Goal: Transaction & Acquisition: Book appointment/travel/reservation

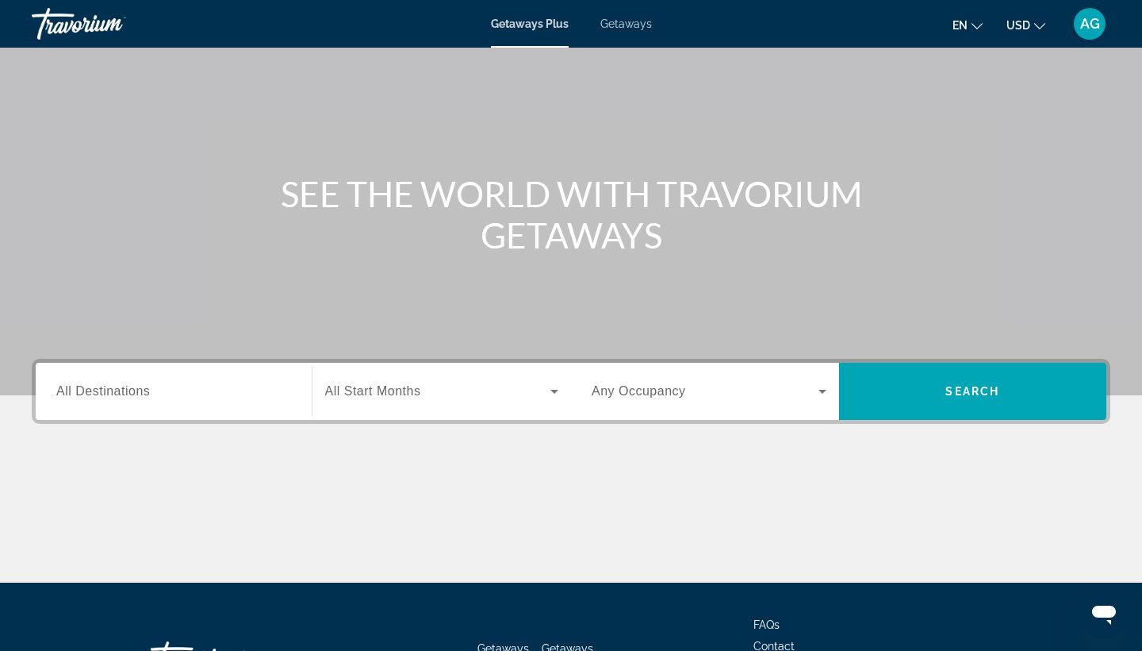
scroll to position [89, 1]
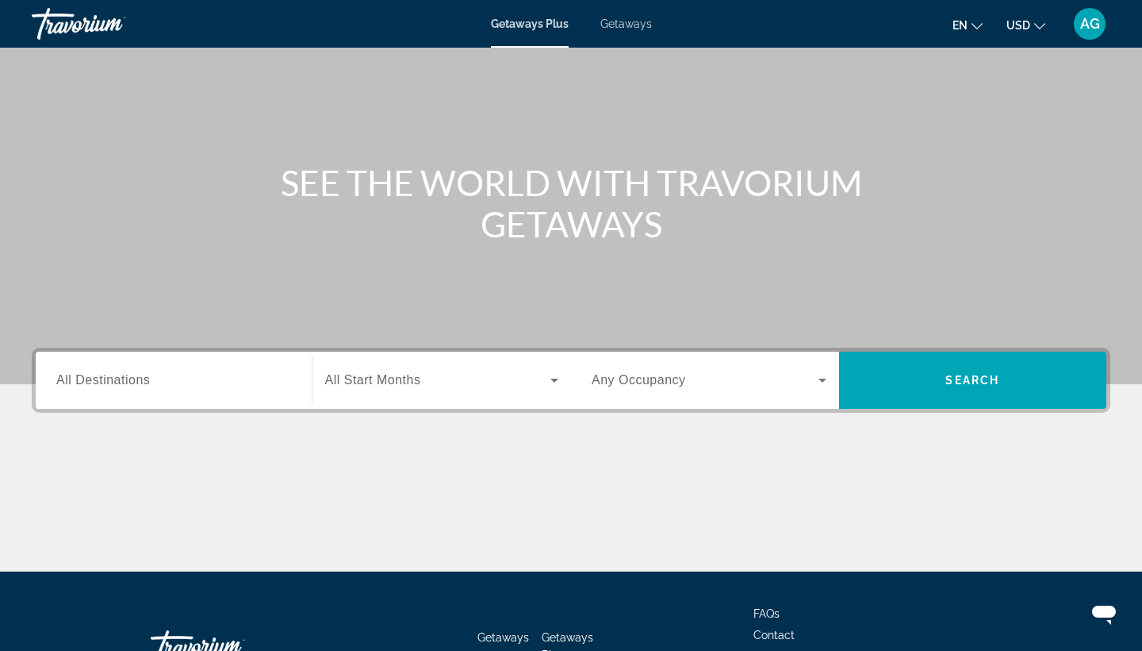
click at [278, 382] on input "Destination All Destinations" at bounding box center [173, 380] width 235 height 19
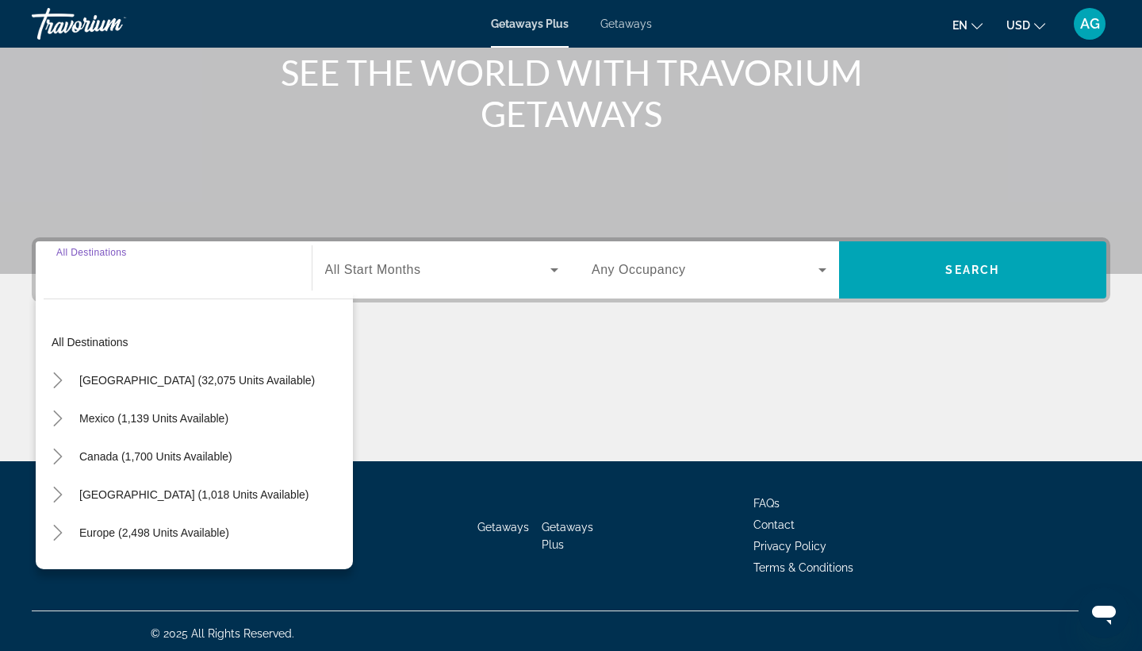
scroll to position [207, 0]
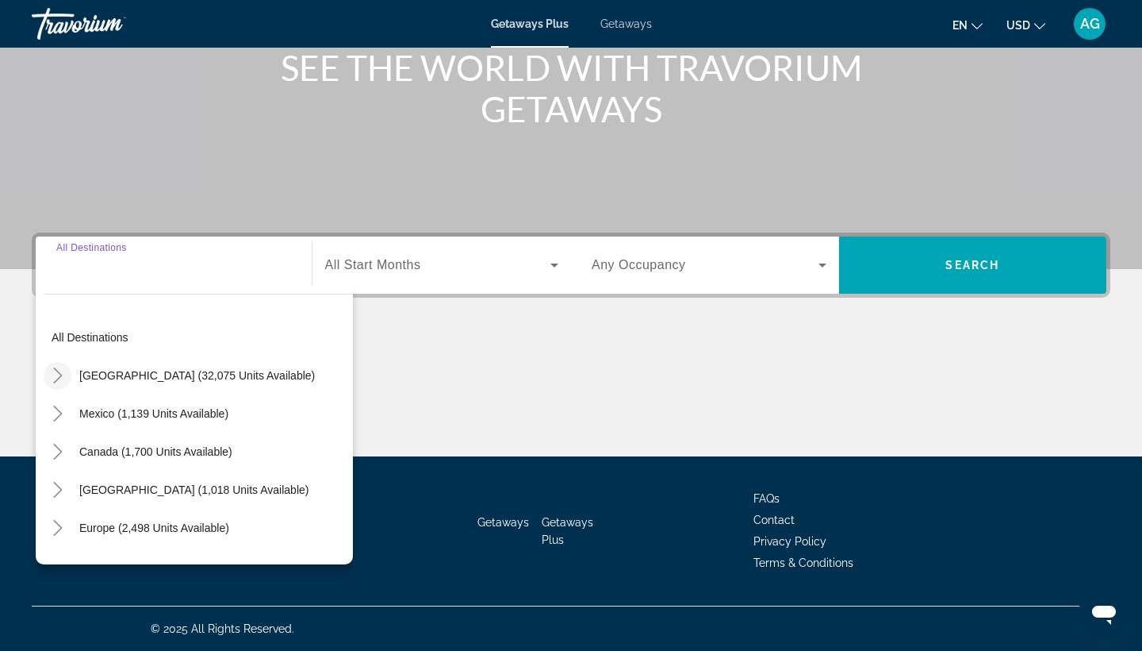
click at [59, 376] on icon "Toggle United States (32,075 units available)" at bounding box center [58, 375] width 16 height 16
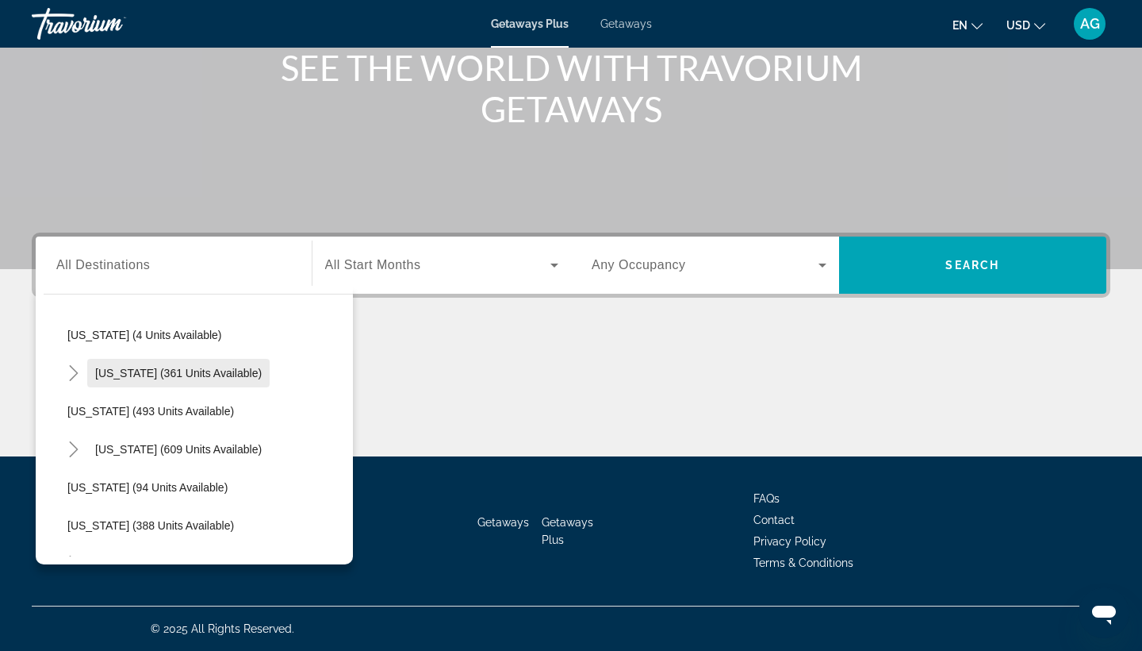
scroll to position [544, 0]
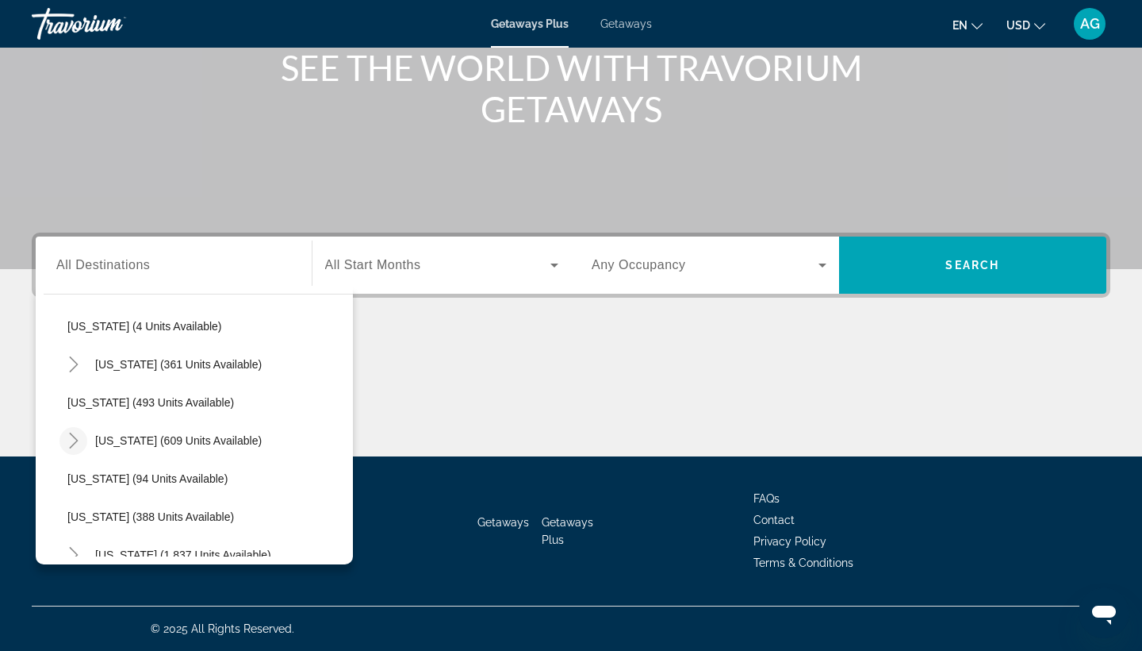
click at [67, 440] on icon "Toggle Massachusetts (609 units available)" at bounding box center [74, 440] width 16 height 16
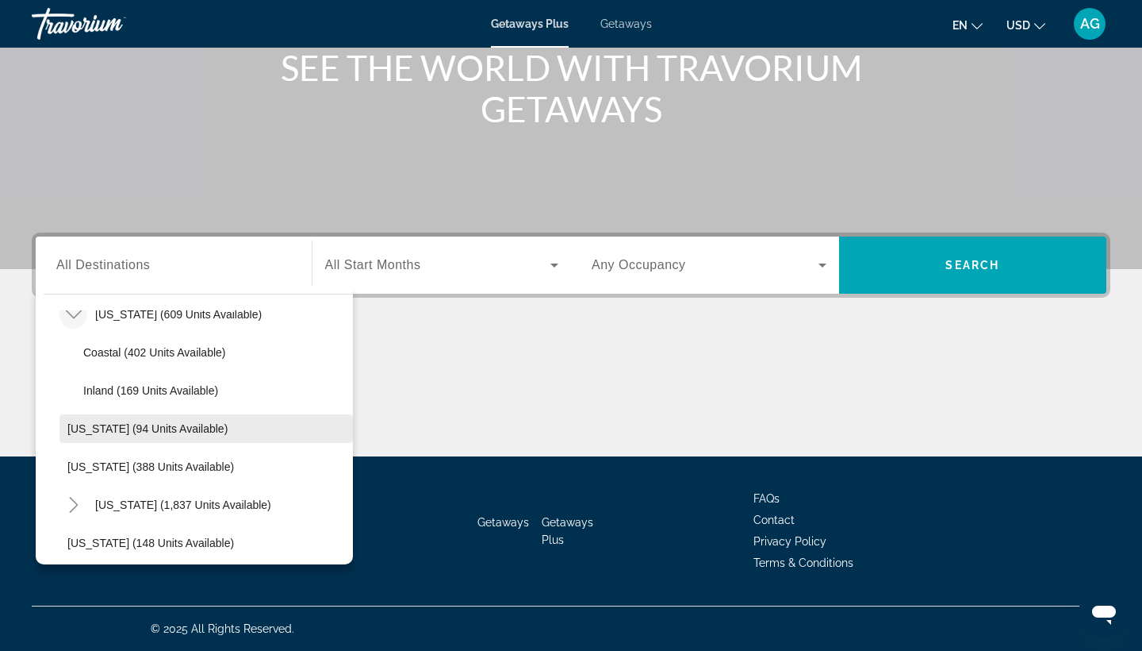
scroll to position [674, 0]
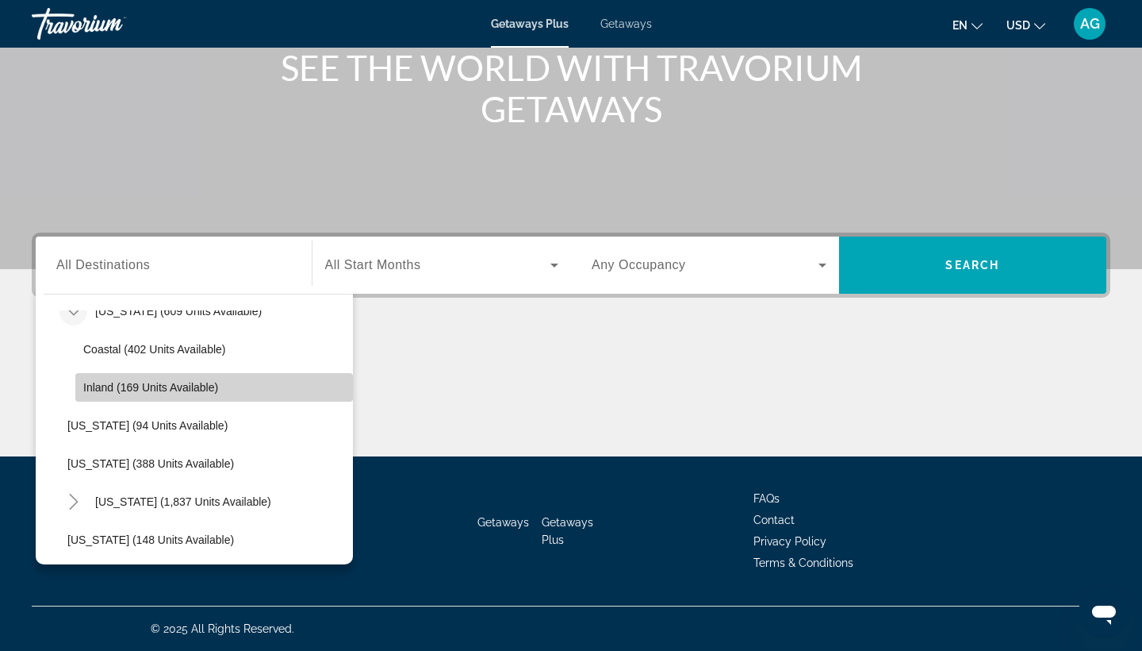
click at [210, 381] on span "Inland (169 units available)" at bounding box center [150, 387] width 135 height 13
type input "**********"
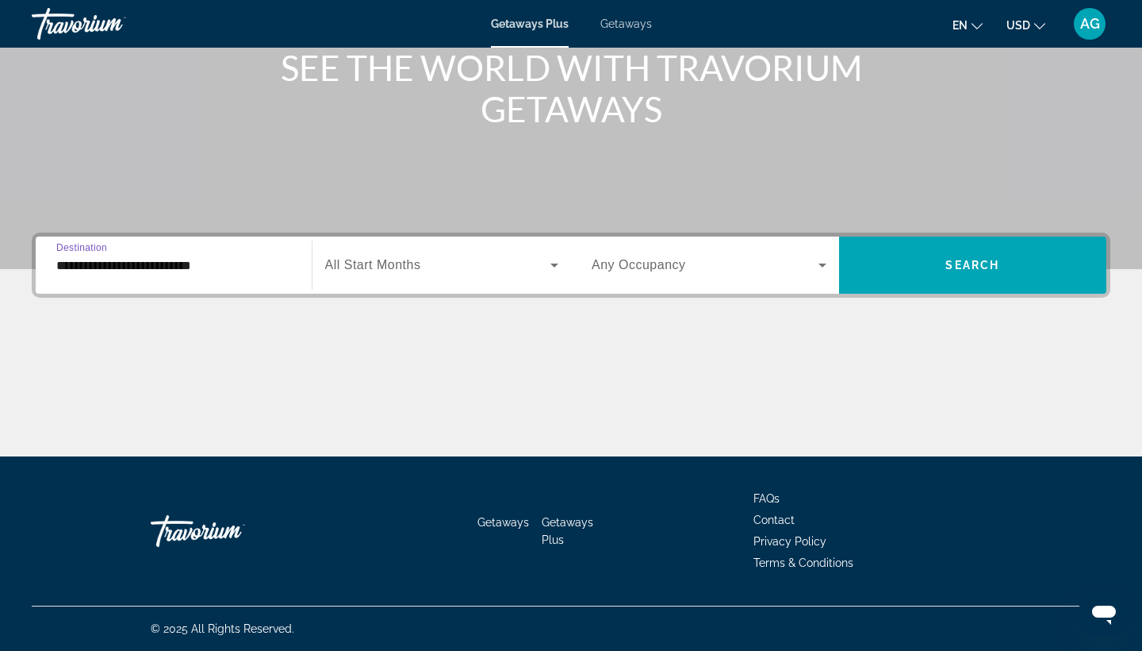
click at [396, 263] on span "All Start Months" at bounding box center [373, 264] width 96 height 13
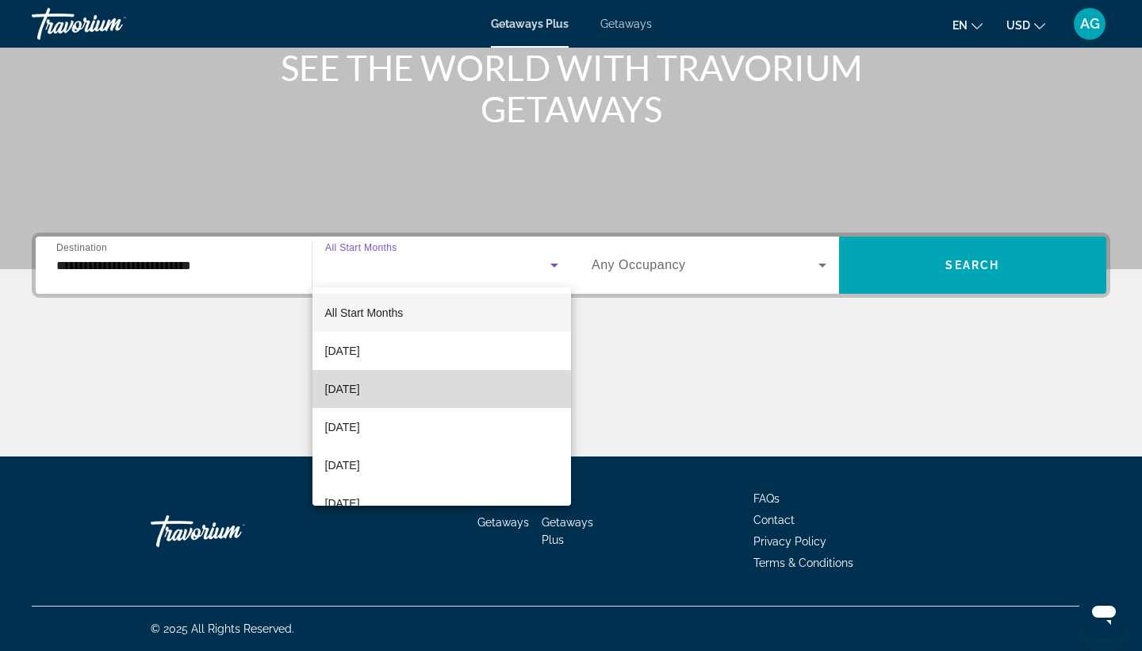
click at [360, 391] on span "October 2025" at bounding box center [342, 388] width 35 height 19
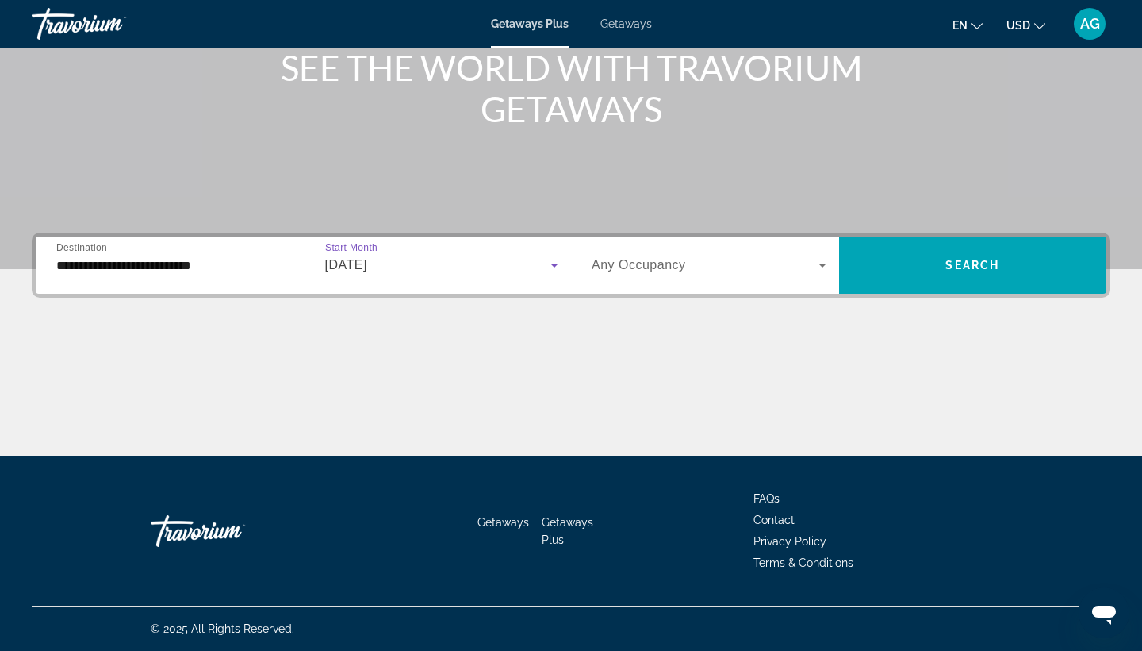
click at [1016, 22] on span "USD" at bounding box center [1019, 25] width 24 height 13
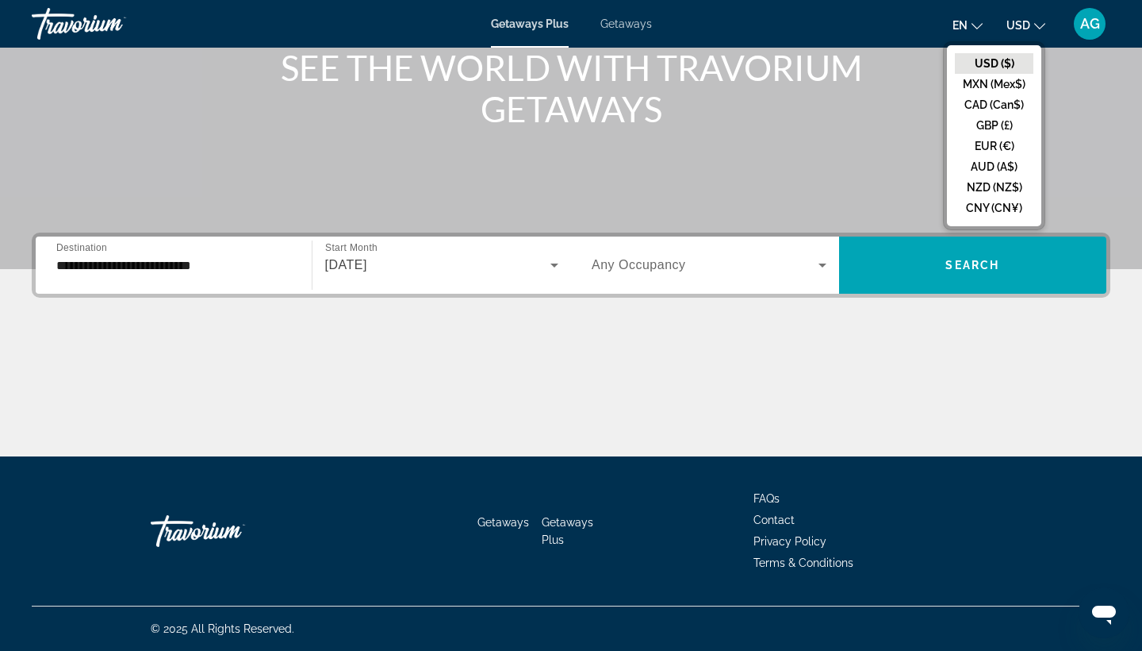
click at [997, 104] on button "CAD (Can$)" at bounding box center [994, 104] width 79 height 21
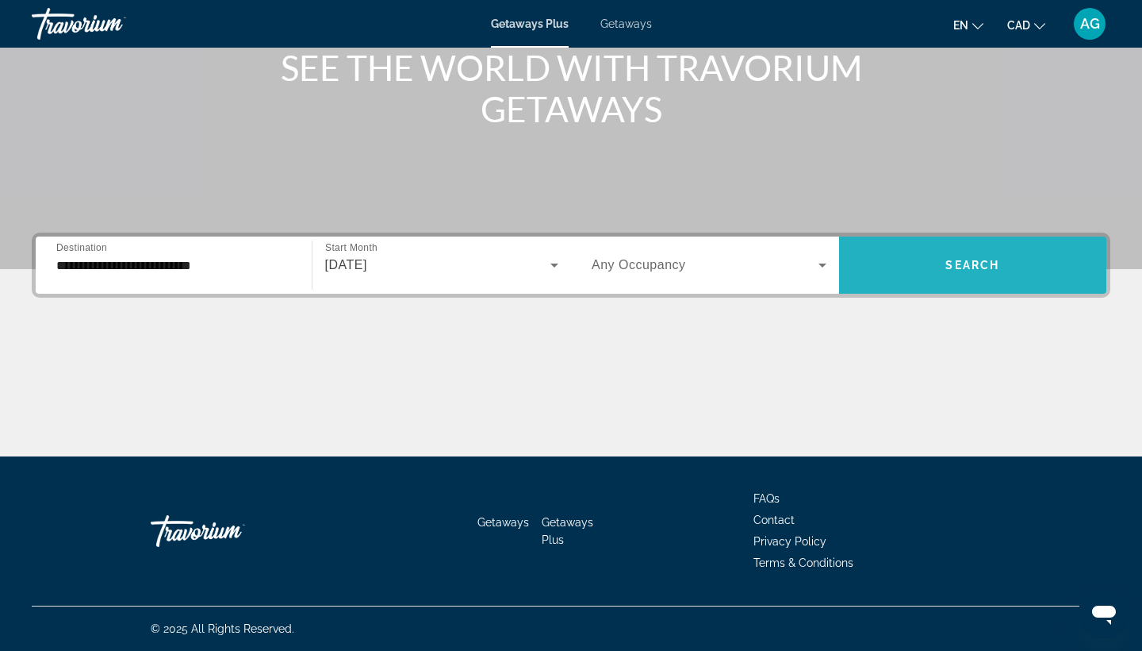
click at [948, 271] on span "Search widget" at bounding box center [973, 265] width 268 height 38
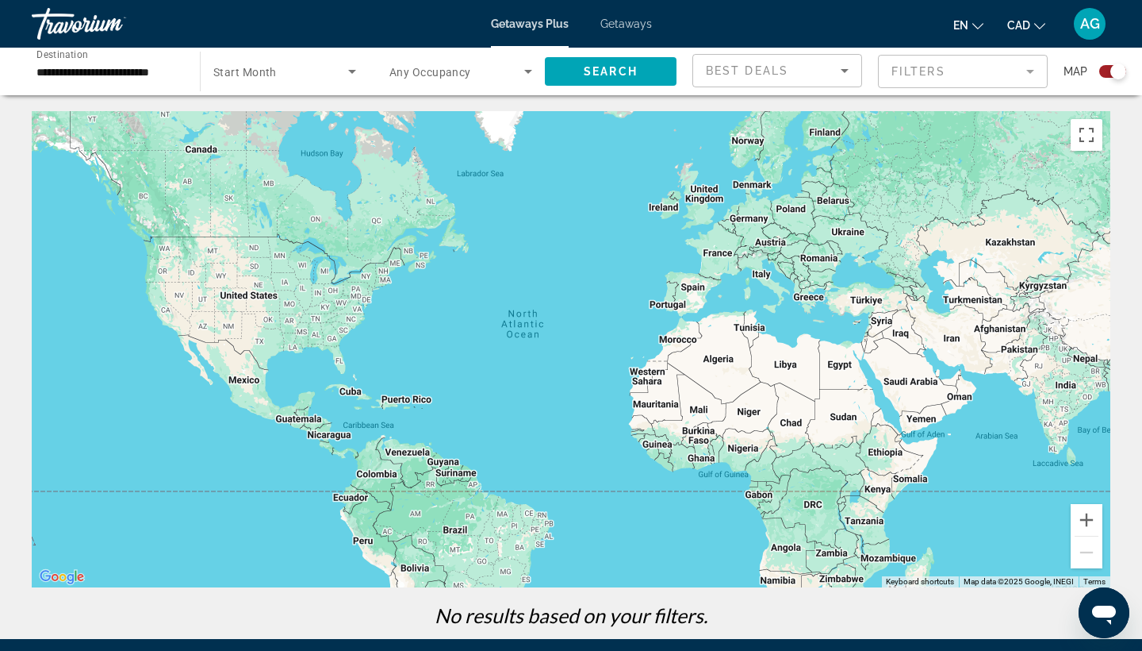
click at [278, 71] on span "Search widget" at bounding box center [280, 71] width 135 height 19
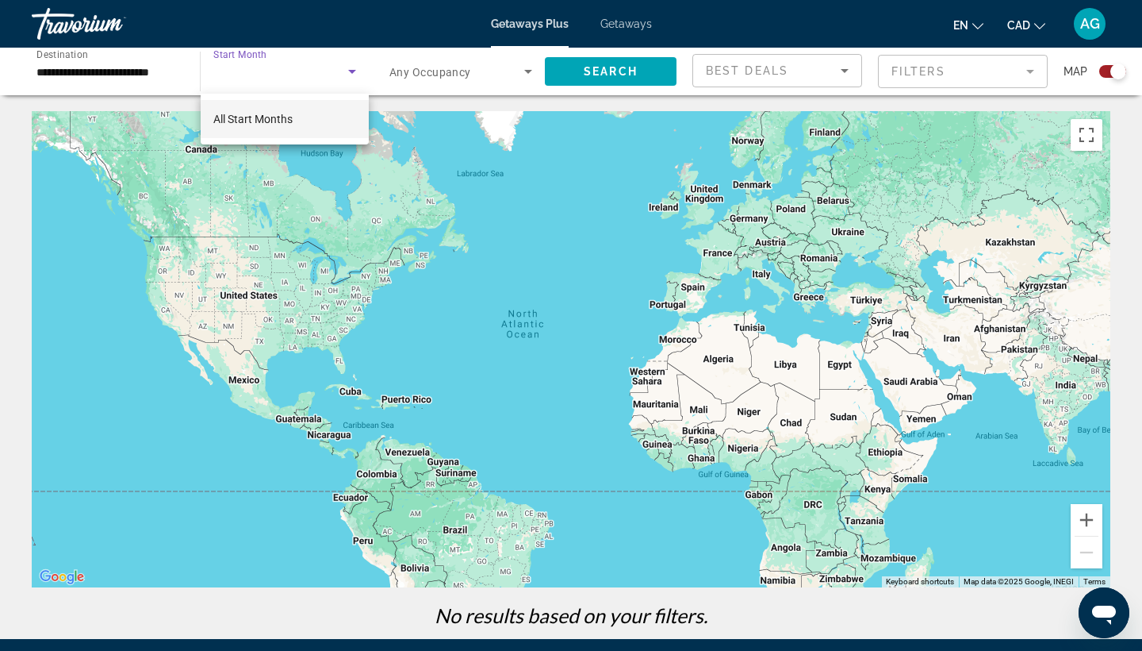
click at [156, 78] on div at bounding box center [571, 325] width 1142 height 651
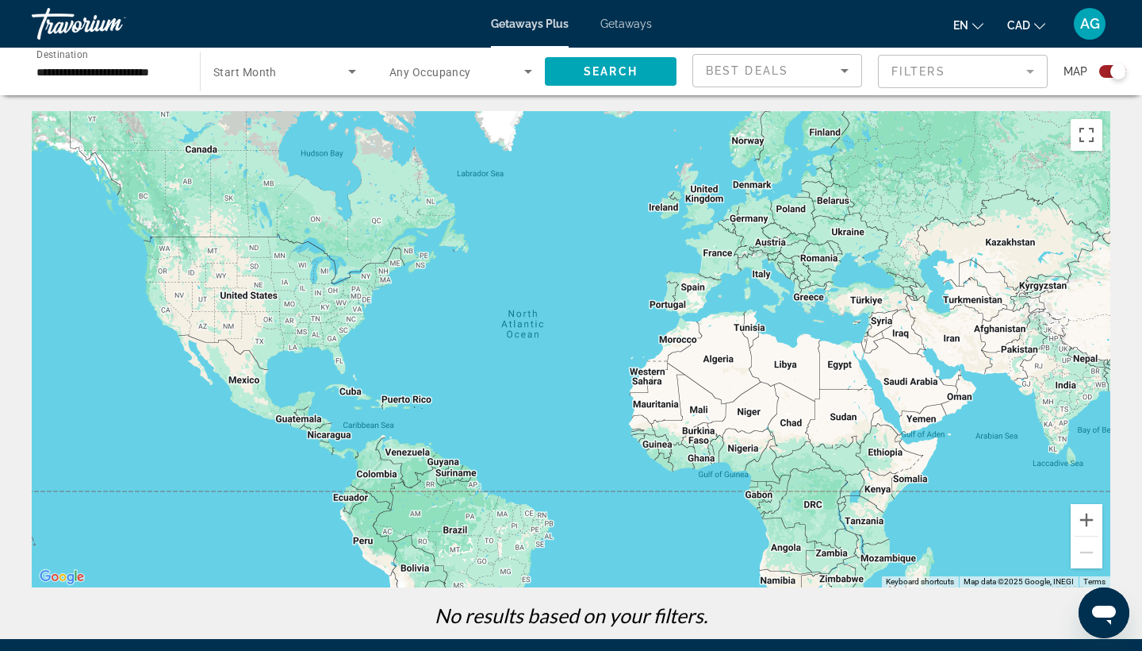
click at [149, 67] on input "**********" at bounding box center [107, 72] width 143 height 19
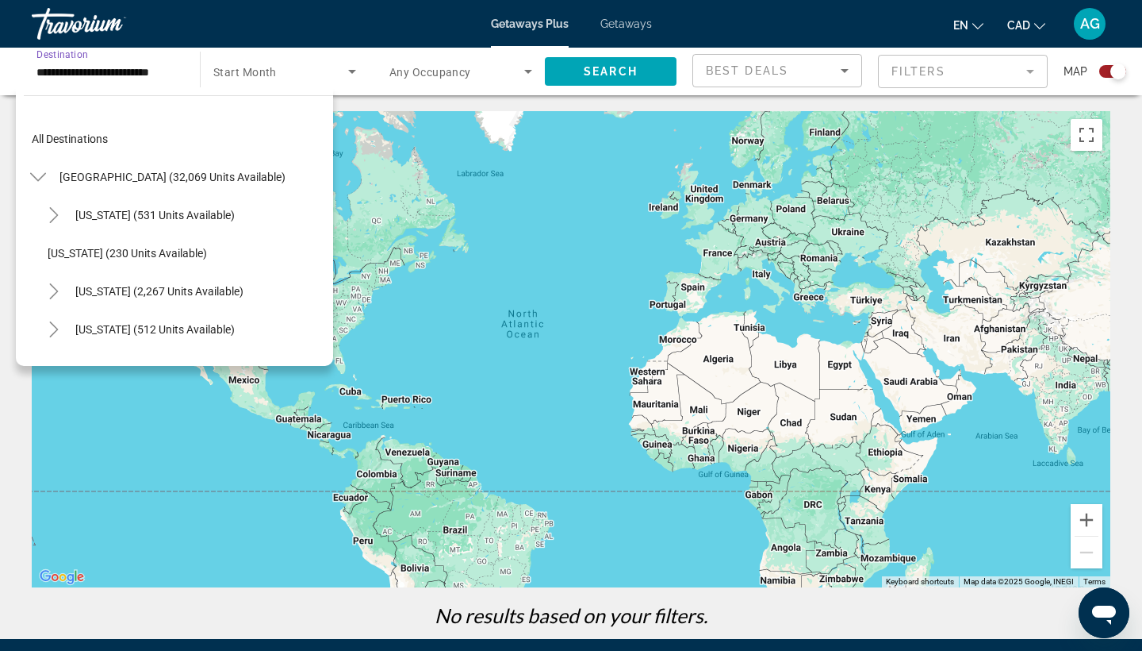
scroll to position [628, 0]
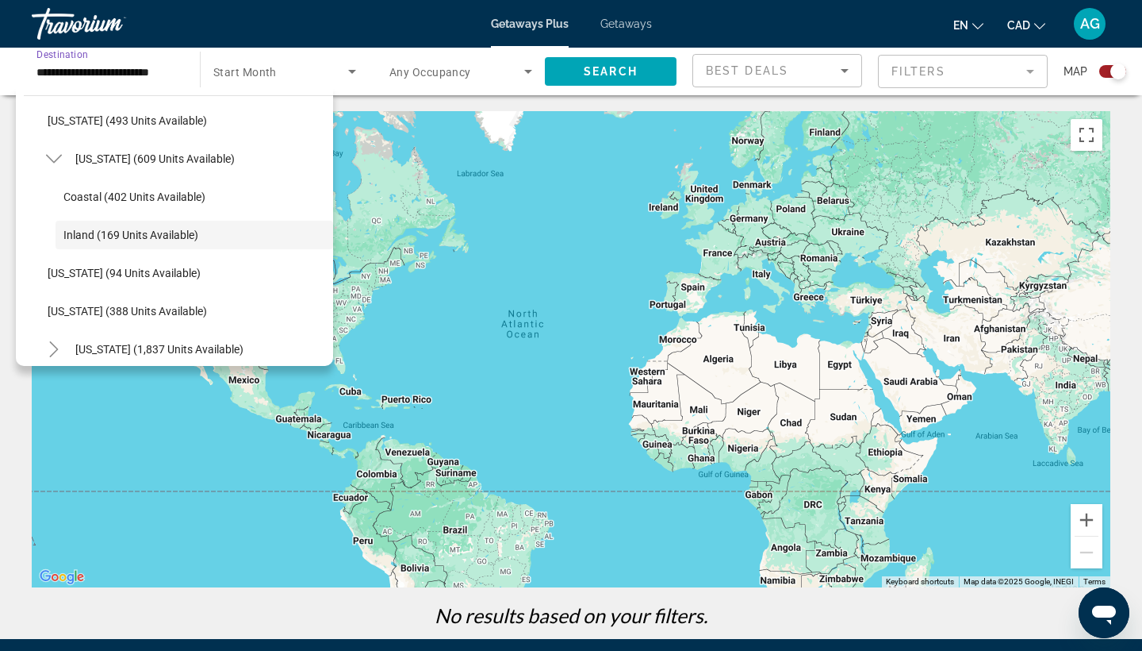
click at [67, 194] on span "Coastal (402 units available)" at bounding box center [134, 196] width 142 height 13
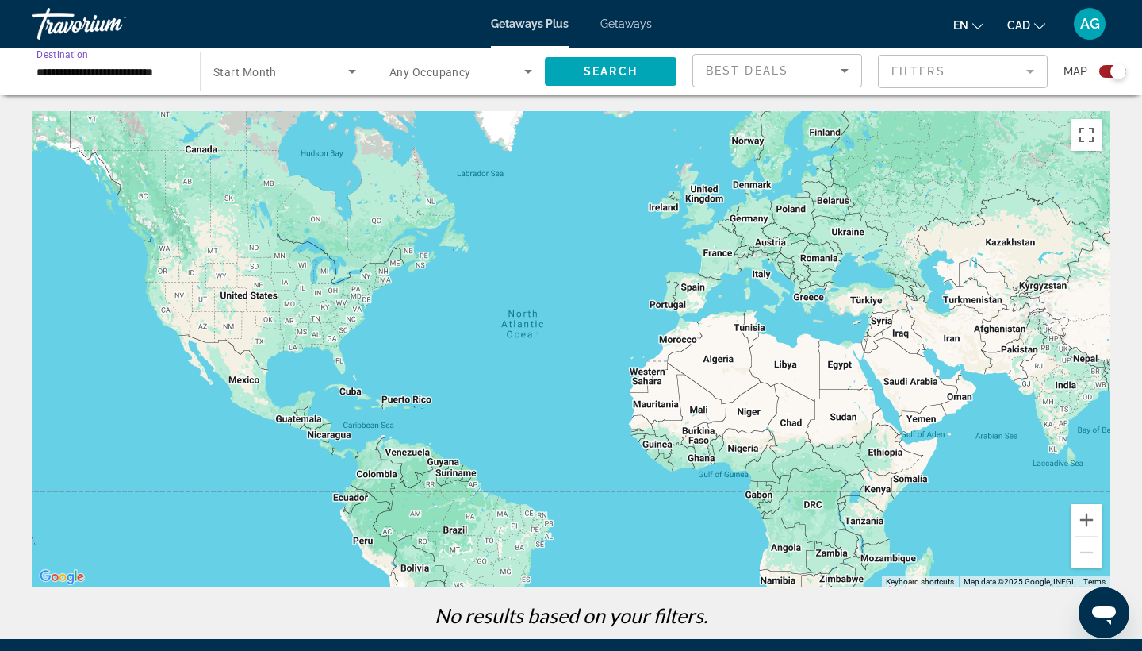
click at [108, 61] on div "**********" at bounding box center [107, 71] width 143 height 45
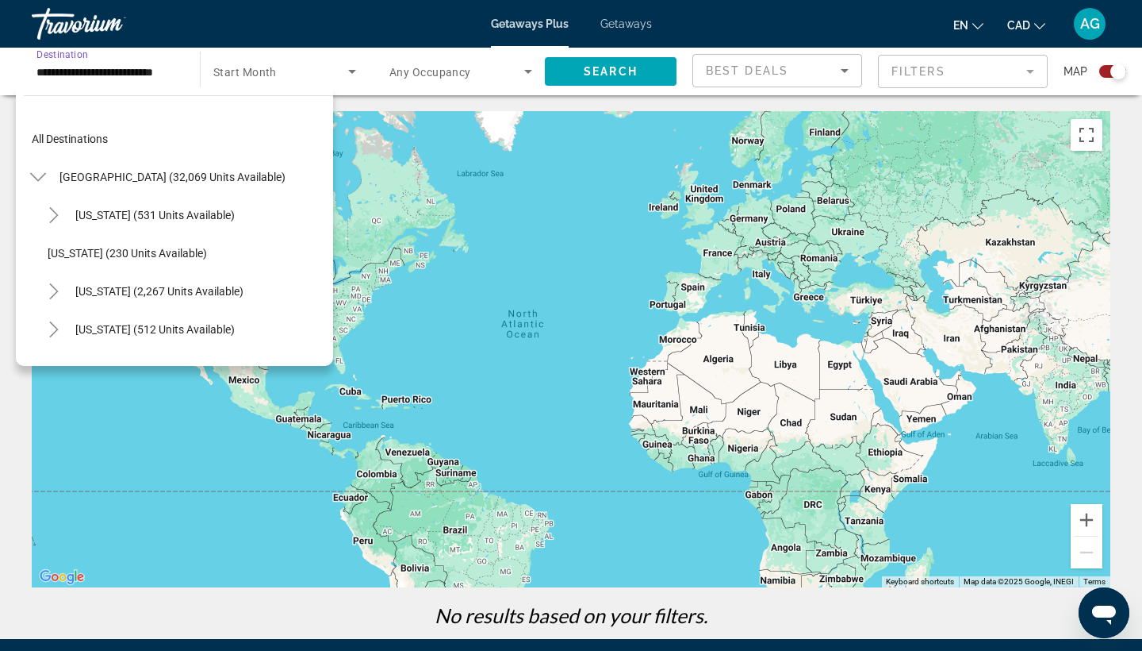
scroll to position [589, 0]
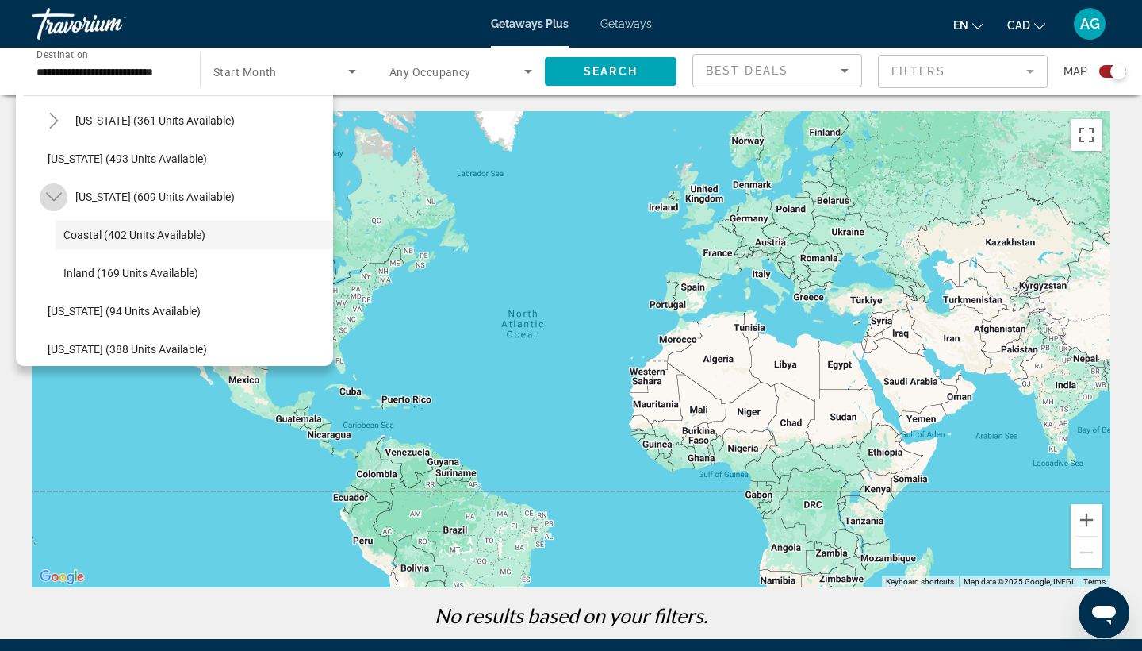
click at [62, 200] on mat-icon "Toggle Massachusetts (609 units available)" at bounding box center [54, 197] width 28 height 28
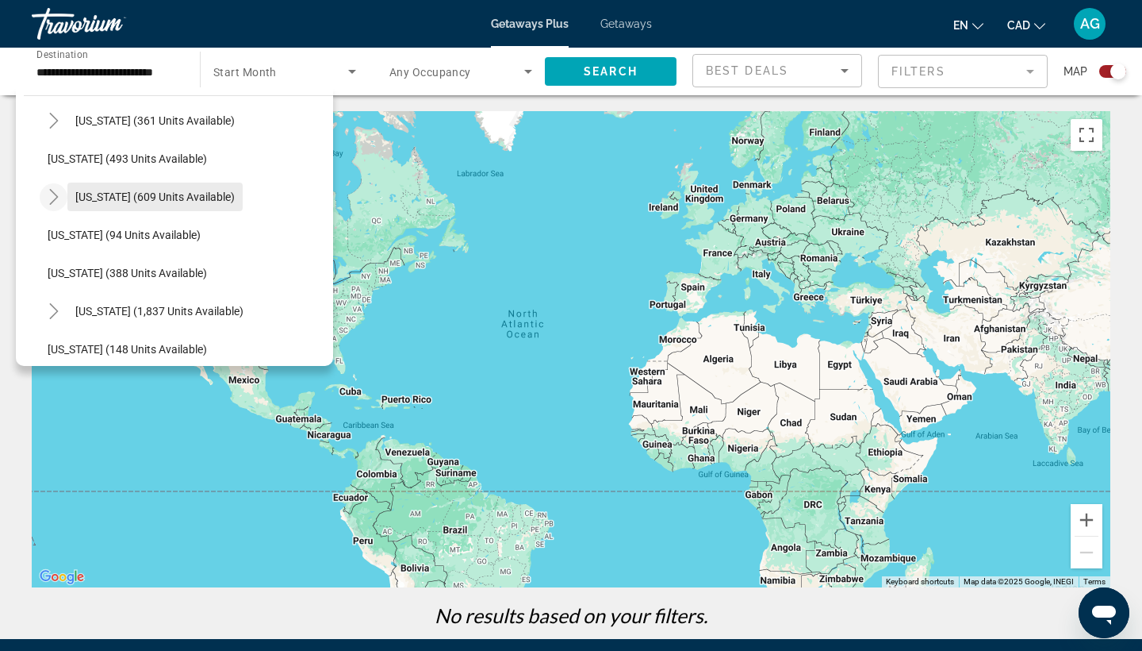
click at [139, 187] on span "Search widget" at bounding box center [154, 197] width 175 height 38
type input "**********"
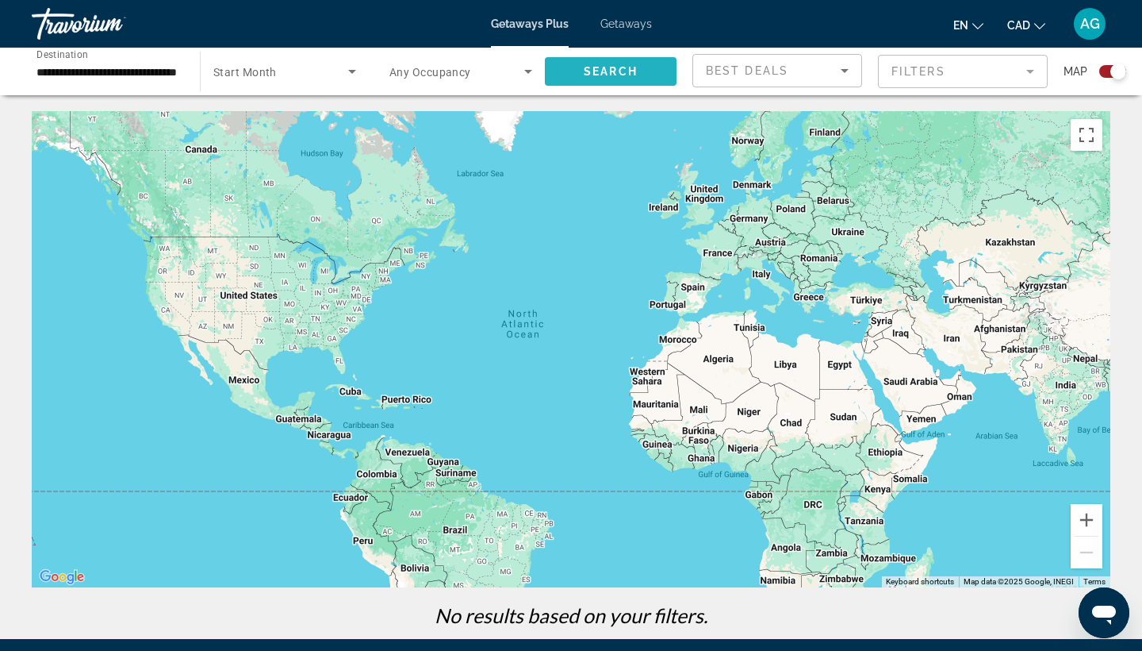
click at [628, 57] on span "Search widget" at bounding box center [611, 71] width 132 height 38
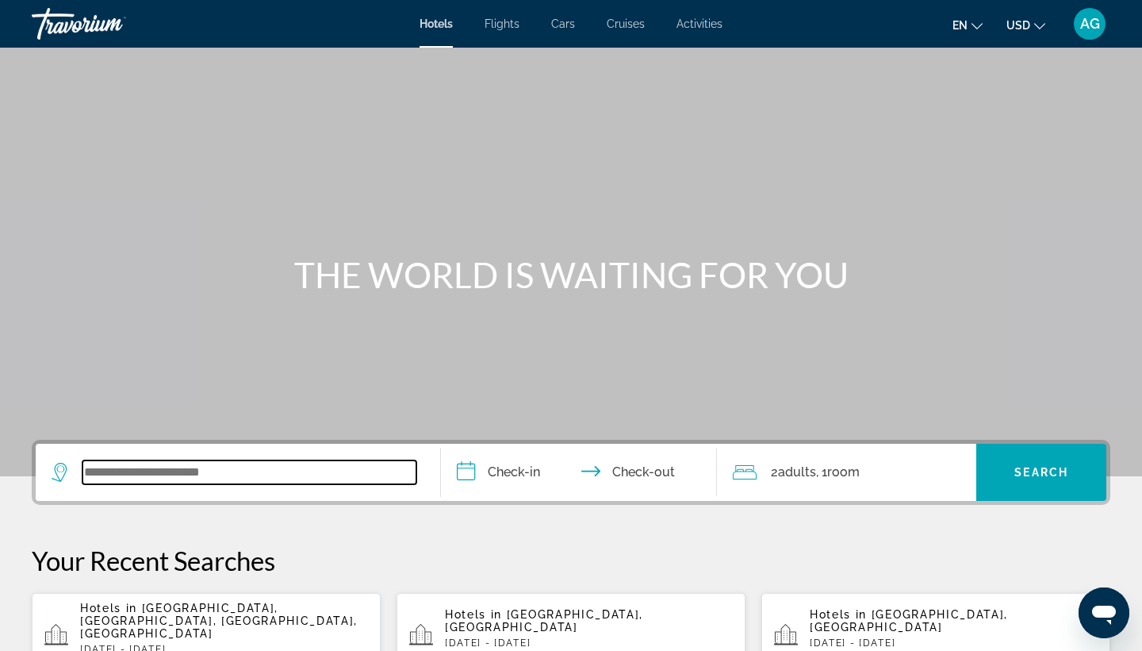
click at [159, 465] on input "Search widget" at bounding box center [250, 472] width 334 height 24
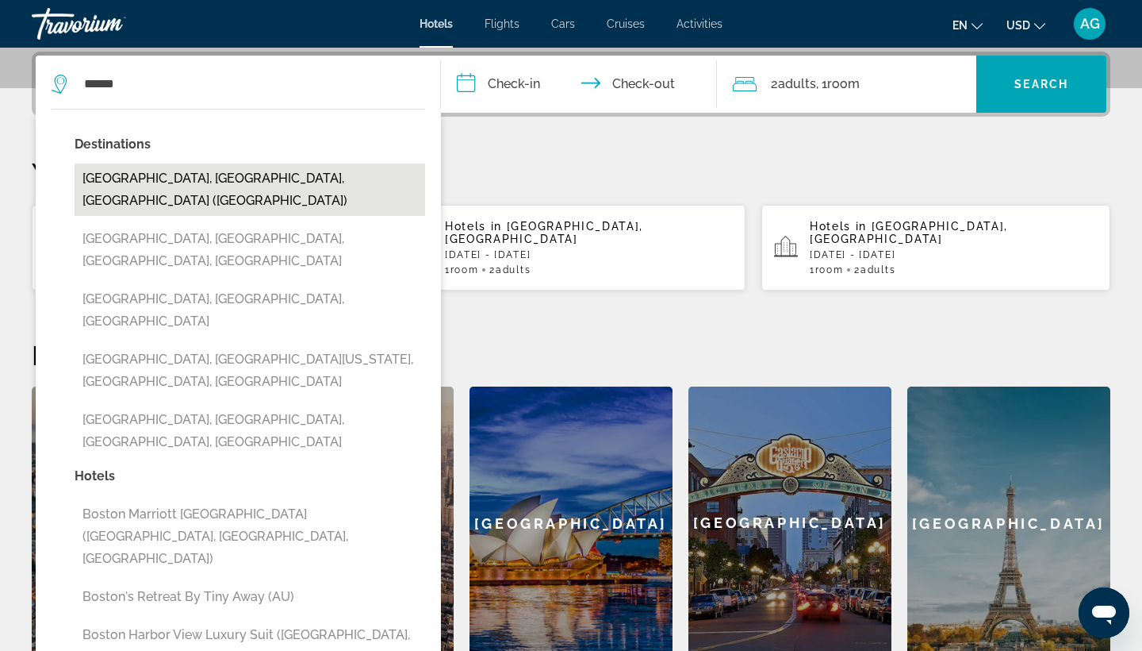
drag, startPoint x: 159, startPoint y: 465, endPoint x: 260, endPoint y: 179, distance: 303.1
click at [260, 179] on button "[GEOGRAPHIC_DATA], [GEOGRAPHIC_DATA], [GEOGRAPHIC_DATA] ([GEOGRAPHIC_DATA])" at bounding box center [250, 189] width 351 height 52
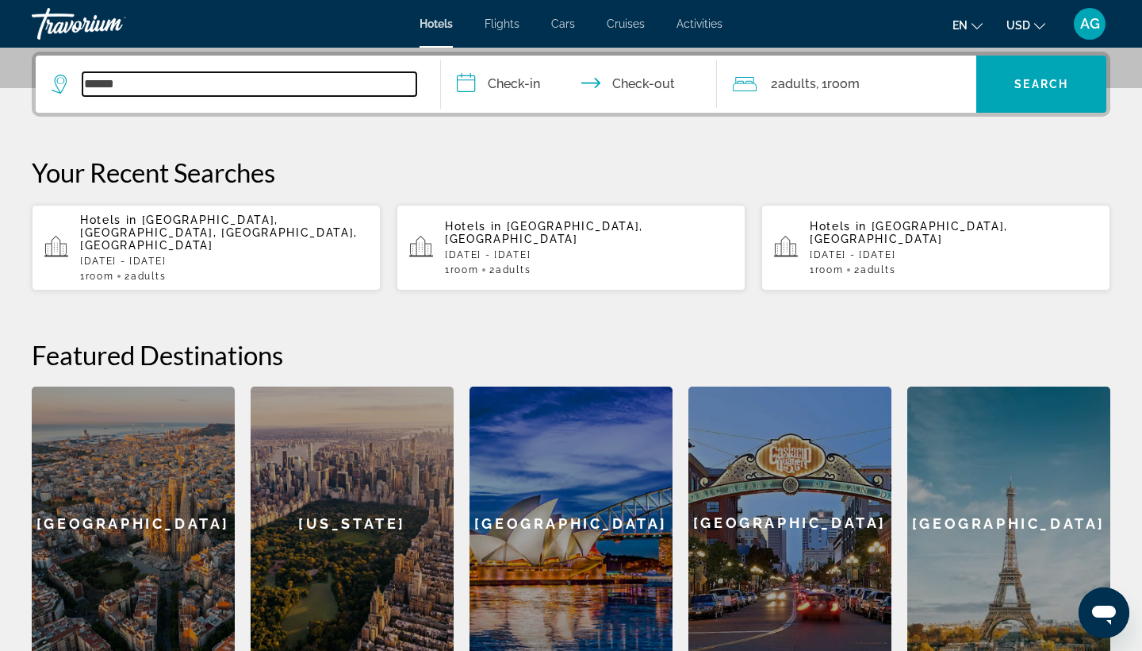
type input "**********"
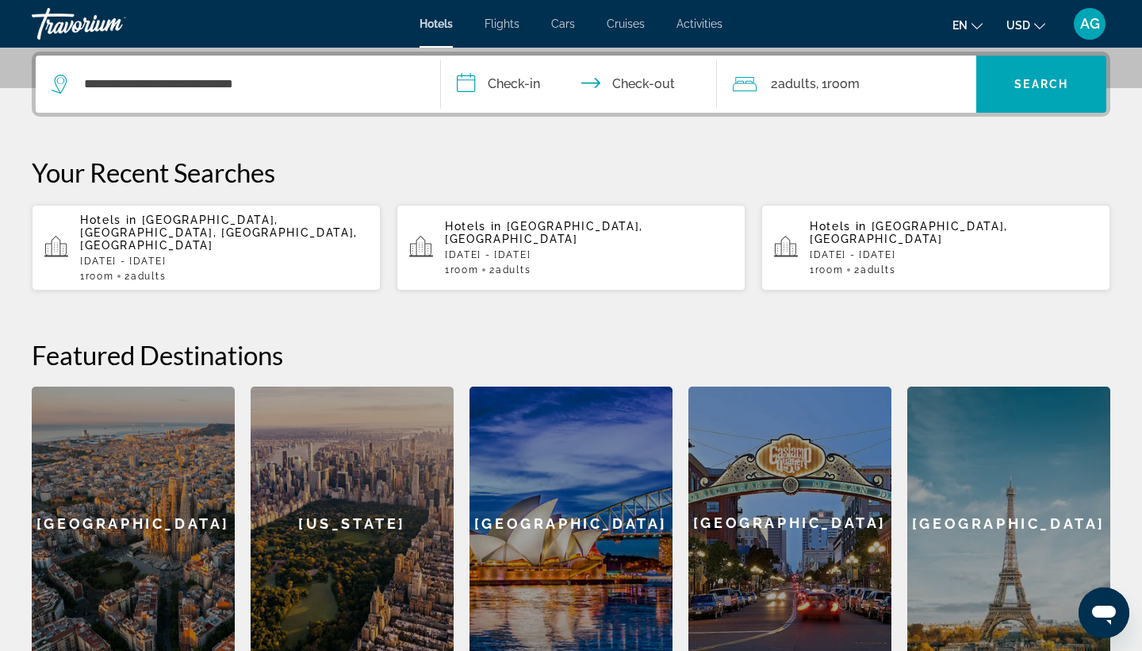
click at [501, 97] on input "**********" at bounding box center [582, 87] width 282 height 62
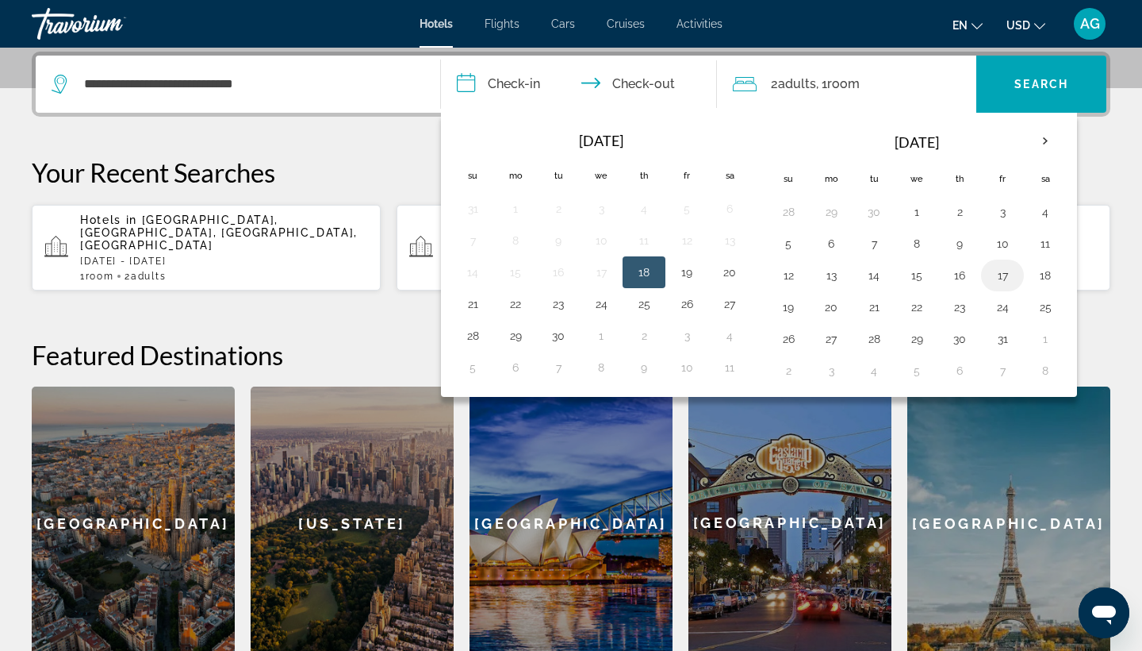
click at [1008, 274] on button "17" at bounding box center [1002, 275] width 25 height 22
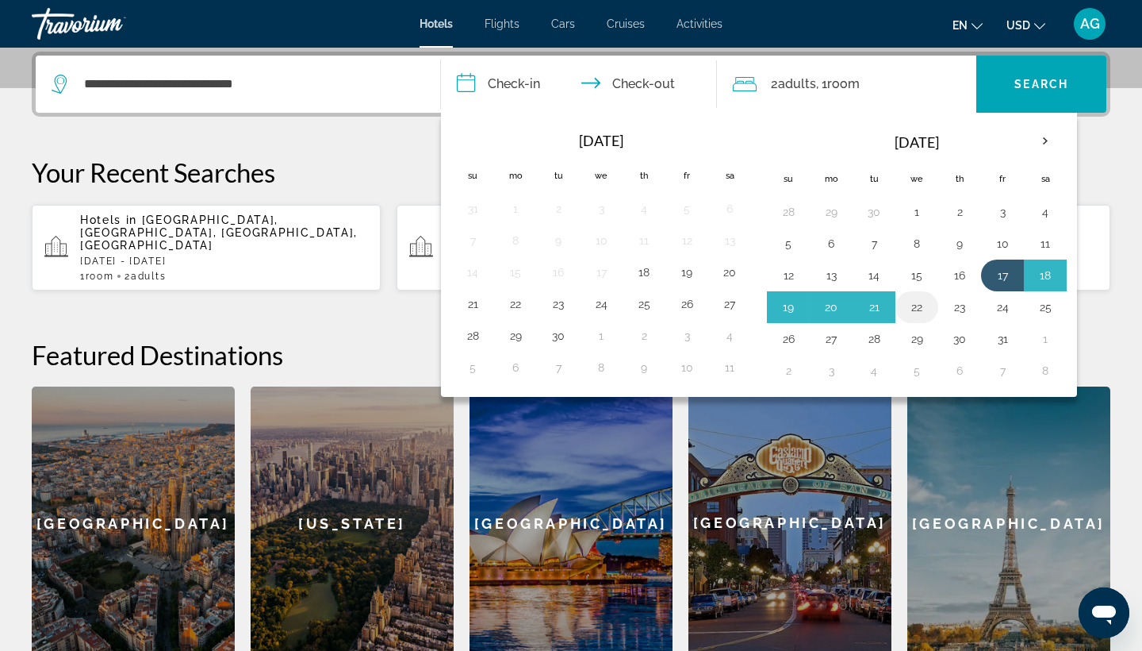
click at [912, 309] on button "22" at bounding box center [916, 307] width 25 height 22
type input "**********"
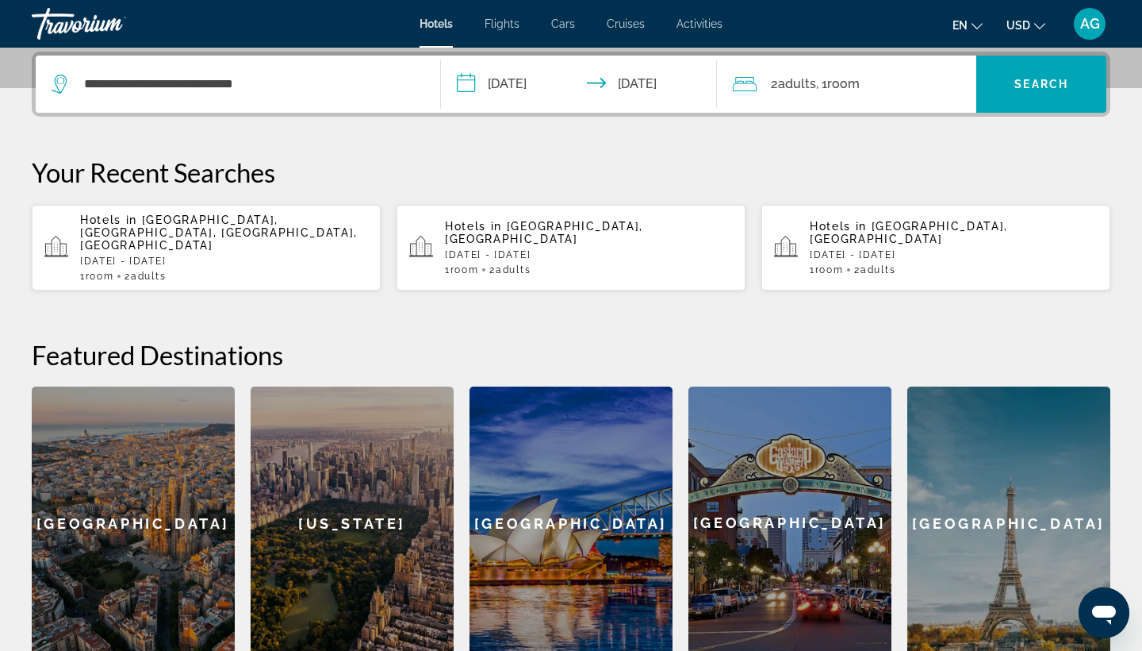
click at [1035, 16] on button "USD USD ($) MXN (Mex$) CAD (Can$) GBP (£) EUR (€) AUD (A$) NZD (NZ$) CNY (CN¥)" at bounding box center [1026, 24] width 39 height 23
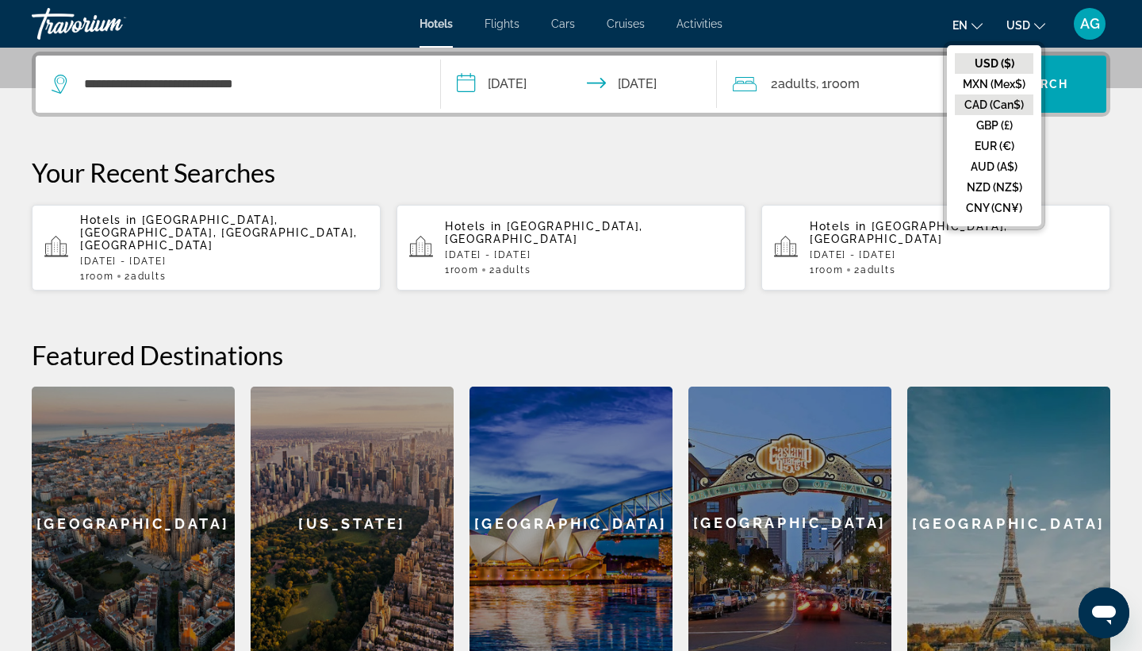
click at [1027, 94] on button "CAD (Can$)" at bounding box center [994, 104] width 79 height 21
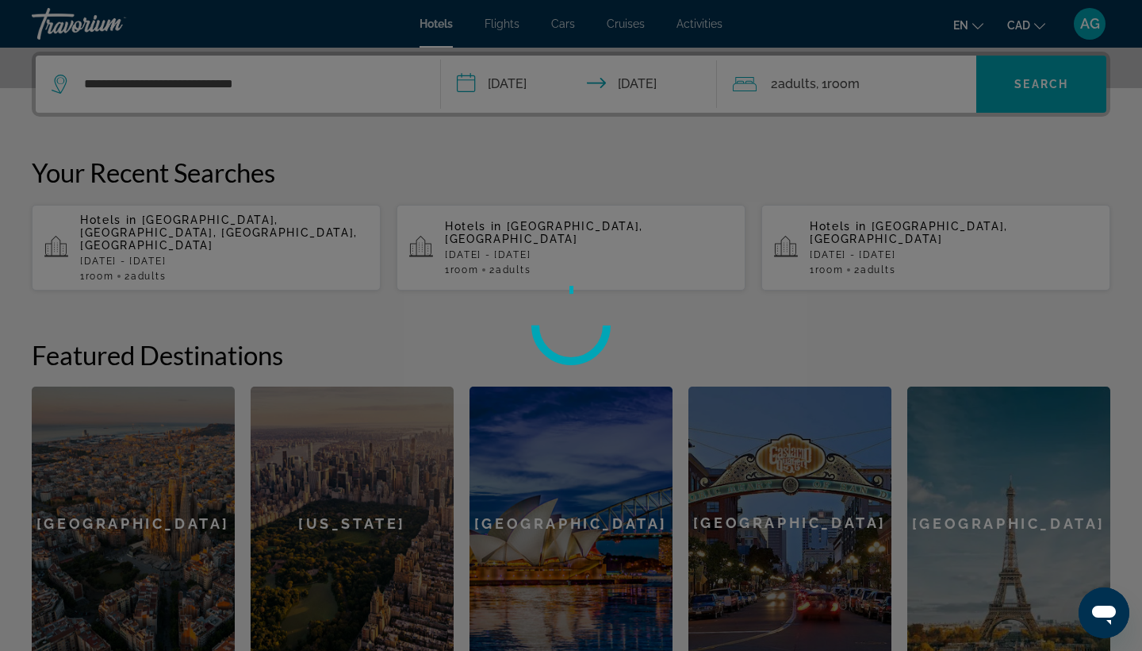
scroll to position [379, 0]
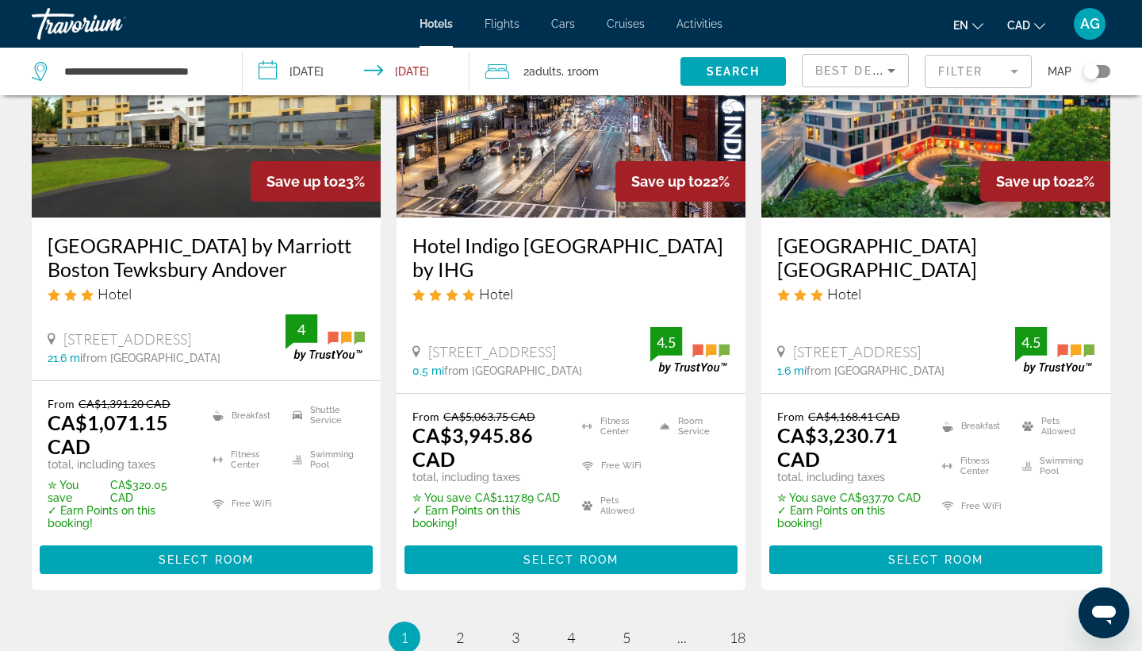
scroll to position [2122, 0]
click at [455, 624] on link "page 2" at bounding box center [461, 638] width 28 height 28
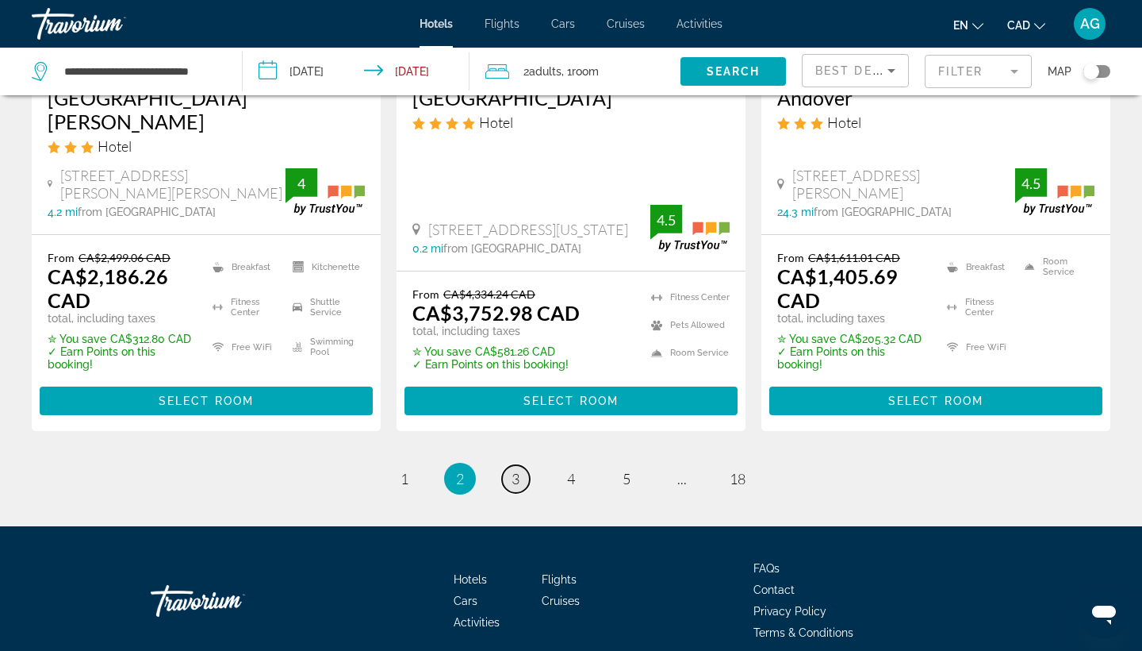
click at [521, 465] on link "page 3" at bounding box center [516, 479] width 28 height 28
